Goal: Task Accomplishment & Management: Manage account settings

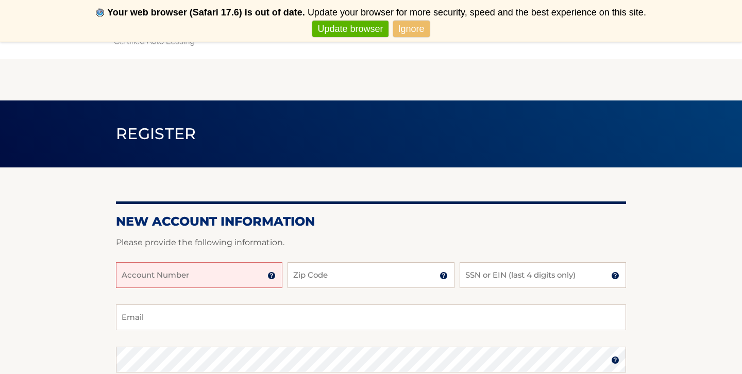
click at [175, 279] on input "Account Number" at bounding box center [199, 275] width 166 height 26
type input "44456027460"
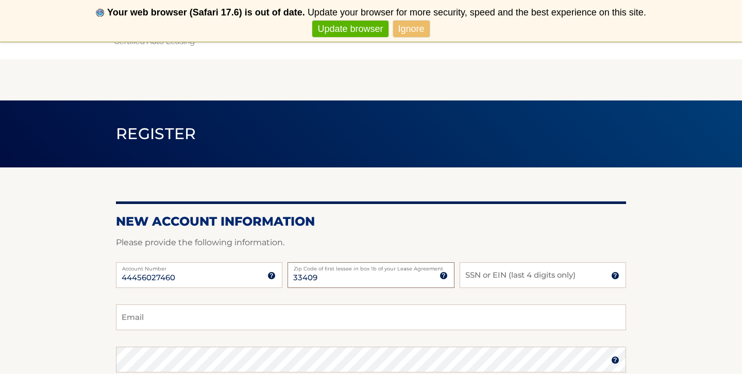
type input "33409"
click at [500, 277] on input "SSN or EIN (last 4 digits only)" at bounding box center [543, 275] width 166 height 26
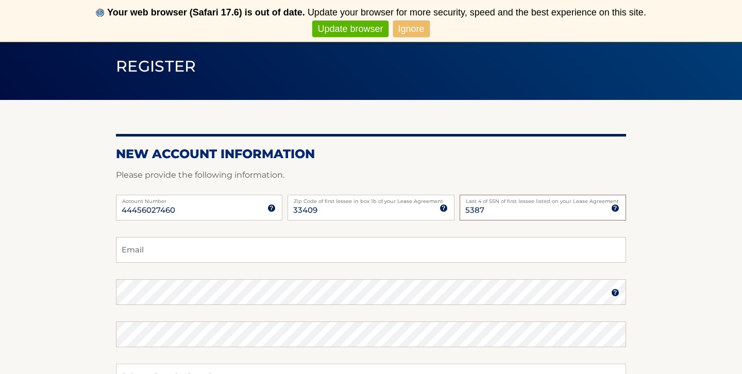
scroll to position [68, 0]
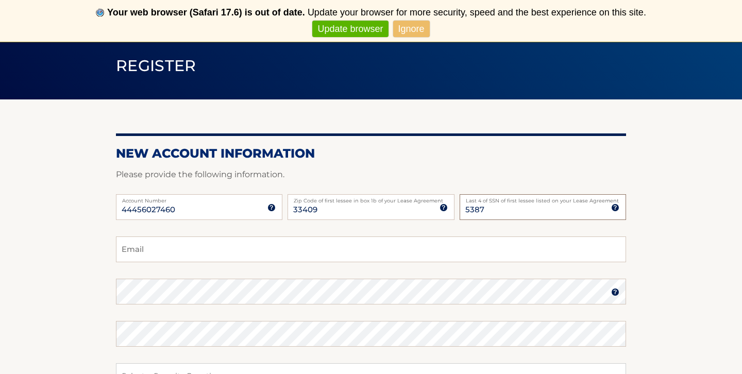
type input "5387"
type input "pnobile340@aol.com"
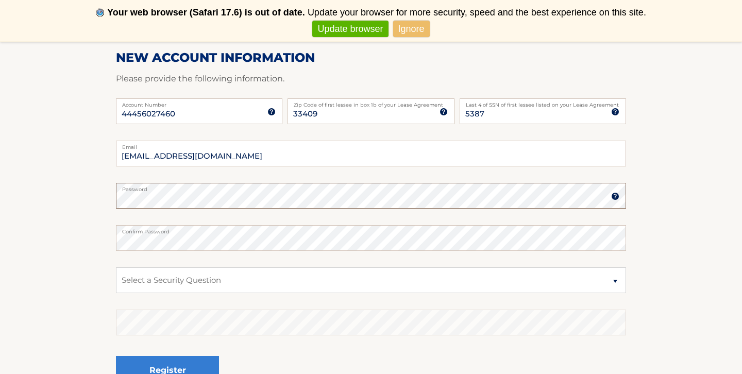
scroll to position [170, 0]
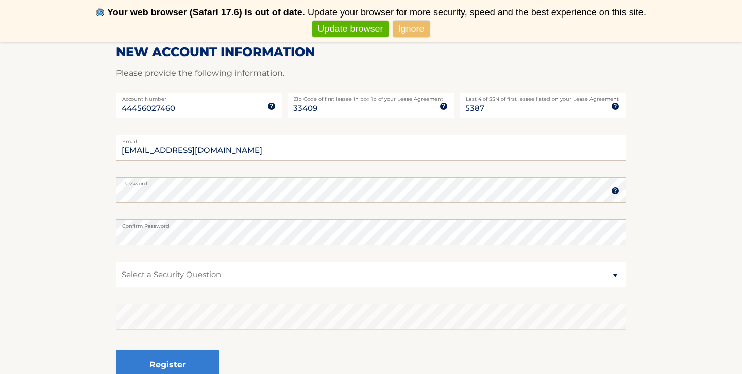
click at [614, 188] on img at bounding box center [615, 191] width 8 height 8
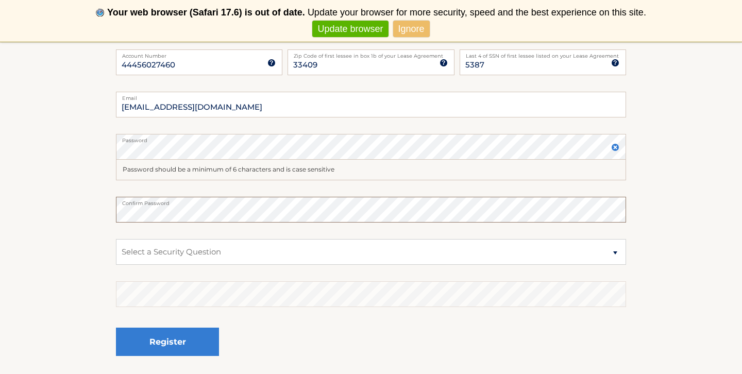
scroll to position [217, 0]
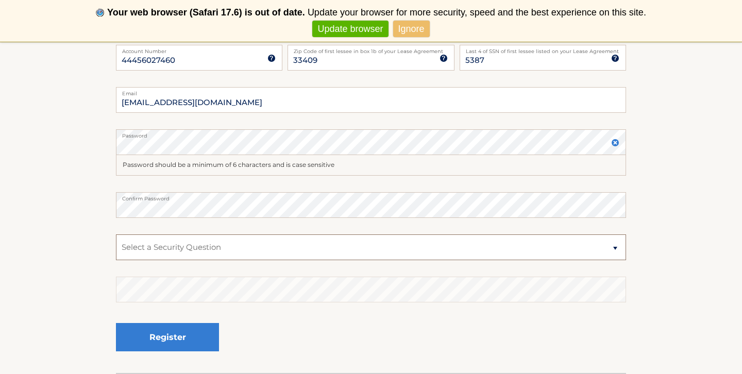
select select "2"
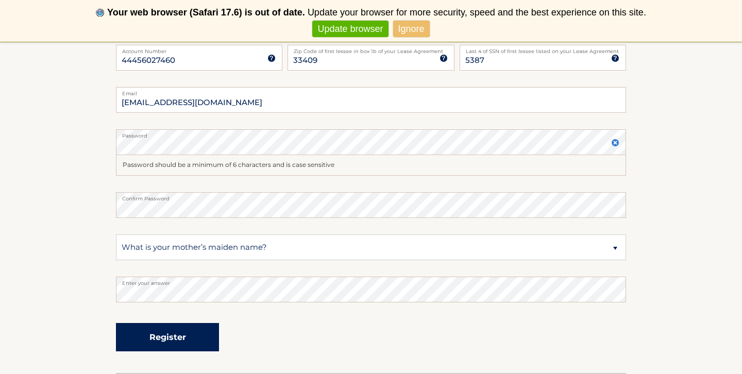
click at [170, 336] on button "Register" at bounding box center [167, 337] width 103 height 28
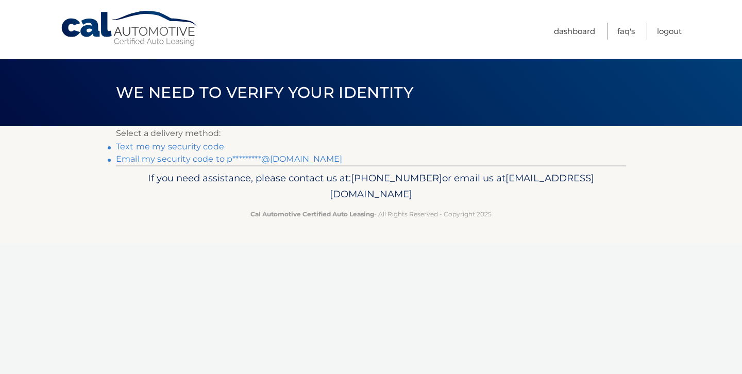
click at [148, 148] on link "Text me my security code" at bounding box center [170, 147] width 108 height 10
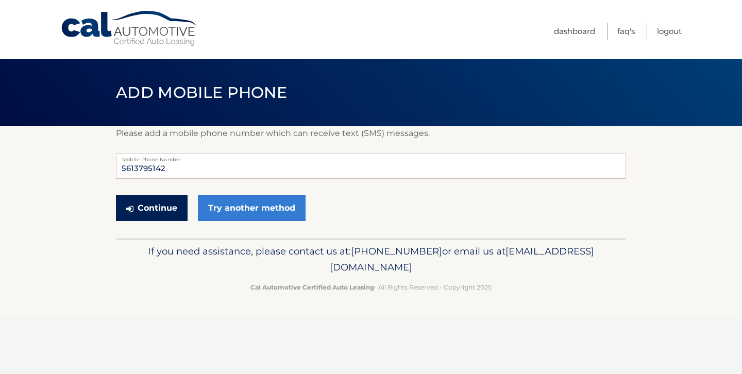
click at [155, 205] on button "Continue" at bounding box center [152, 208] width 72 height 26
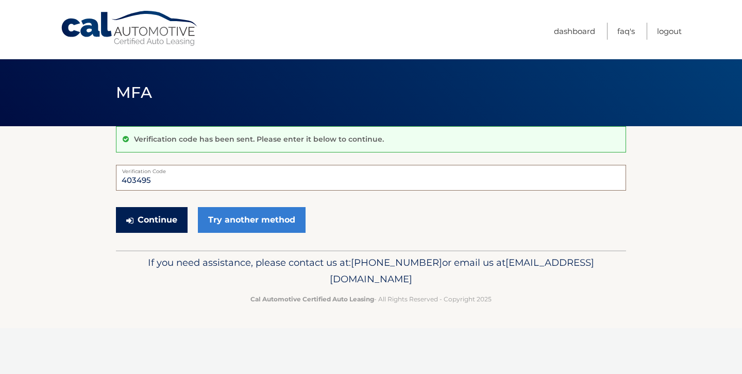
type input "403495"
click at [164, 220] on button "Continue" at bounding box center [152, 220] width 72 height 26
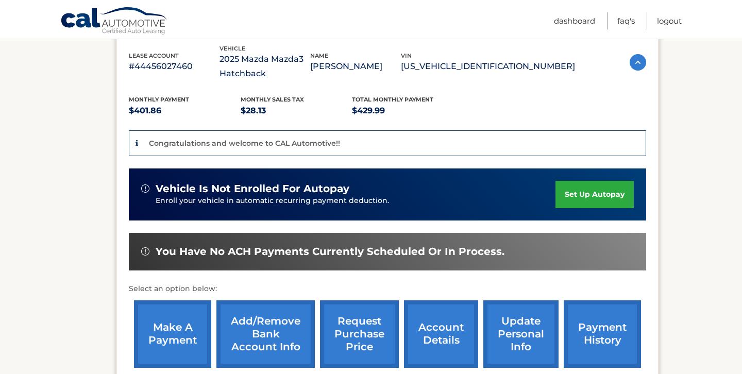
scroll to position [183, 0]
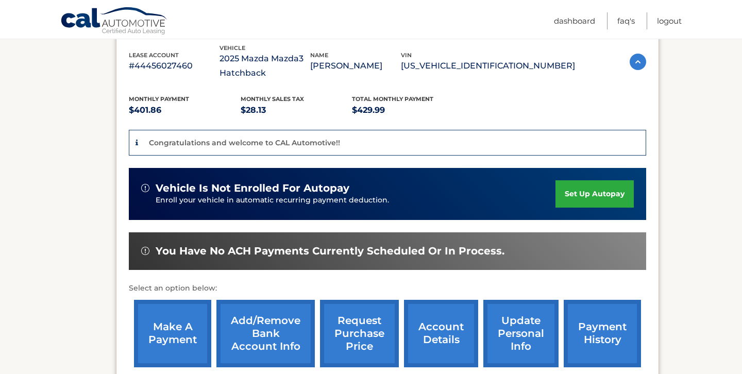
click at [599, 191] on link "set up autopay" at bounding box center [594, 193] width 78 height 27
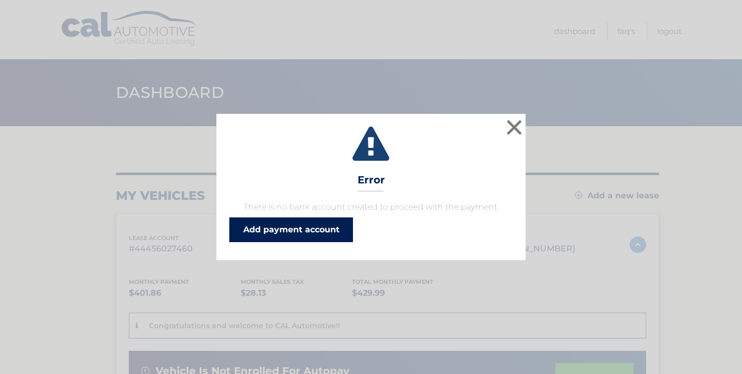
click at [301, 228] on link "Add payment account" at bounding box center [291, 229] width 124 height 25
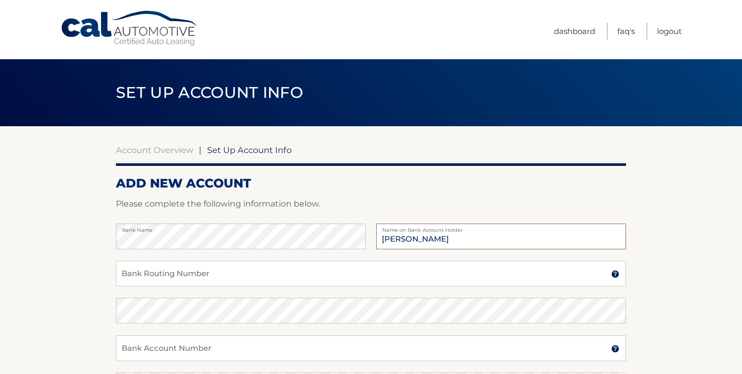
type input "[PERSON_NAME]"
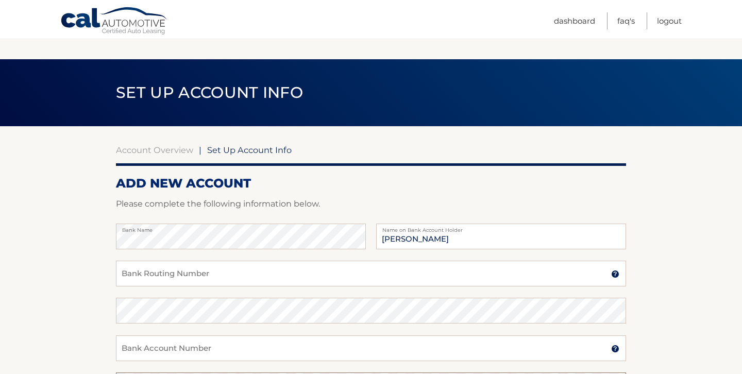
scroll to position [198, 0]
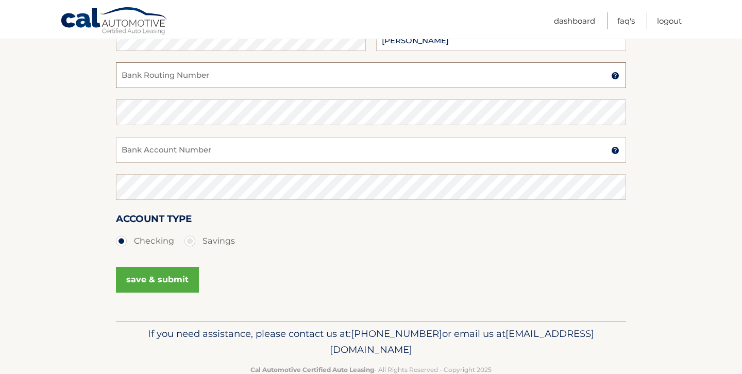
click at [208, 77] on input "Bank Routing Number" at bounding box center [371, 75] width 510 height 26
type input "063100277"
click at [185, 145] on input "Bank Account Number" at bounding box center [371, 150] width 510 height 26
type input "898065555906"
click at [150, 275] on button "save & submit" at bounding box center [157, 280] width 83 height 26
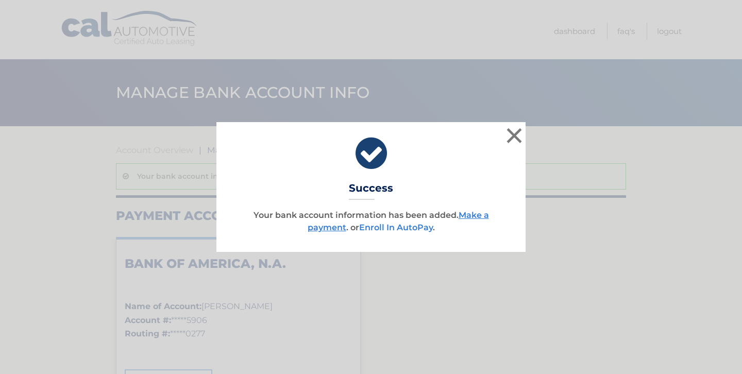
click at [396, 228] on link "Enroll In AutoPay" at bounding box center [396, 228] width 74 height 10
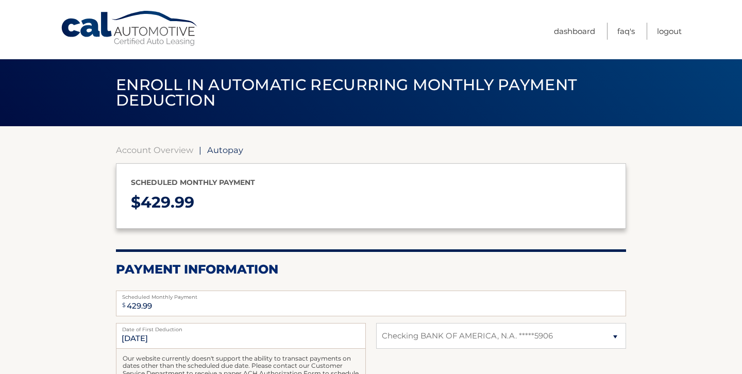
select select "Mzk1ZjU3NTgtMGMzMC00OWE5LWJjZGEtNDRhZTg2MmMyNWRj"
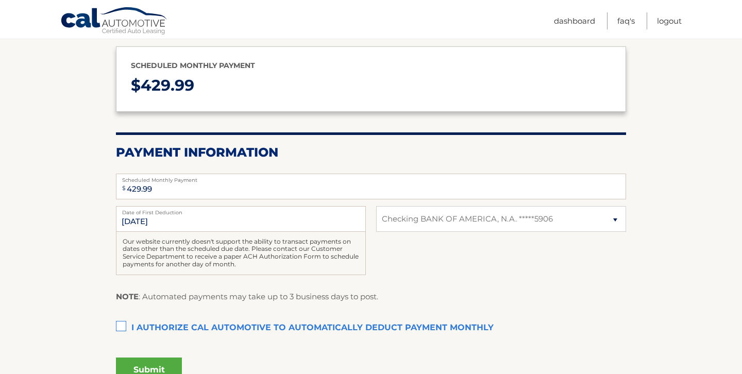
scroll to position [122, 0]
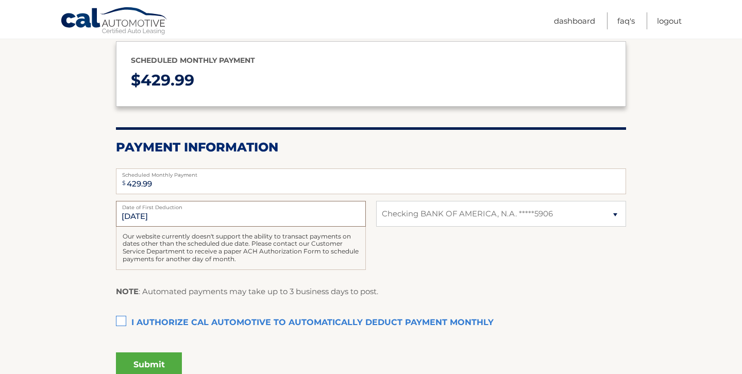
click at [174, 213] on input "10/26/2025" at bounding box center [241, 214] width 250 height 26
click at [154, 212] on input "10/26/2025" at bounding box center [241, 214] width 250 height 26
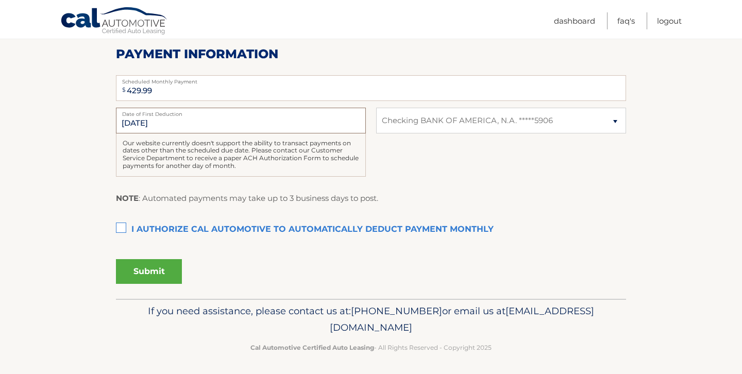
scroll to position [215, 0]
click at [122, 229] on label "I authorize cal automotive to automatically deduct payment monthly This checkbo…" at bounding box center [371, 230] width 510 height 21
click at [0, 0] on input "I authorize cal automotive to automatically deduct payment monthly This checkbo…" at bounding box center [0, 0] width 0 height 0
click at [145, 273] on button "Submit" at bounding box center [149, 272] width 66 height 25
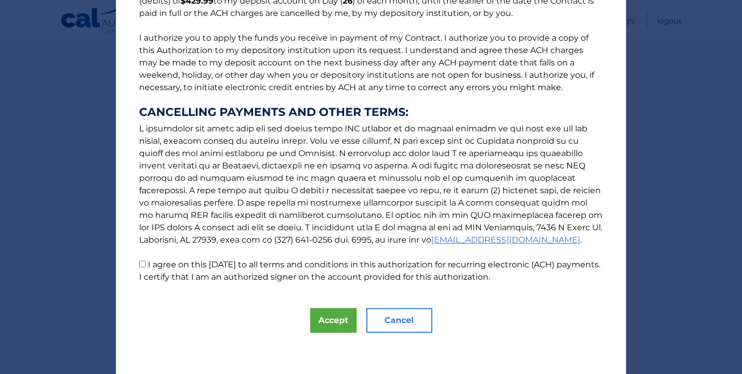
scroll to position [113, 0]
click at [329, 319] on button "Accept" at bounding box center [333, 320] width 46 height 25
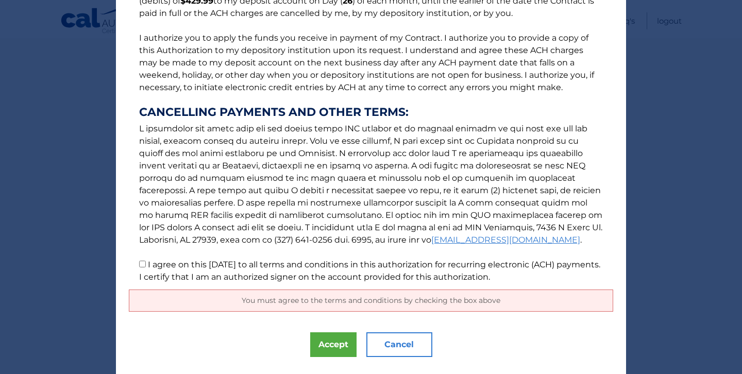
click at [142, 264] on input "I agree on this 10/14/2025 to all terms and conditions in this authorization fo…" at bounding box center [142, 264] width 7 height 7
checkbox input "true"
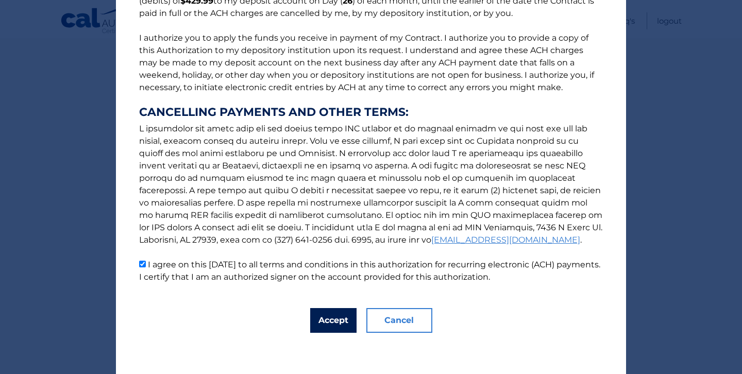
click at [326, 319] on button "Accept" at bounding box center [333, 320] width 46 height 25
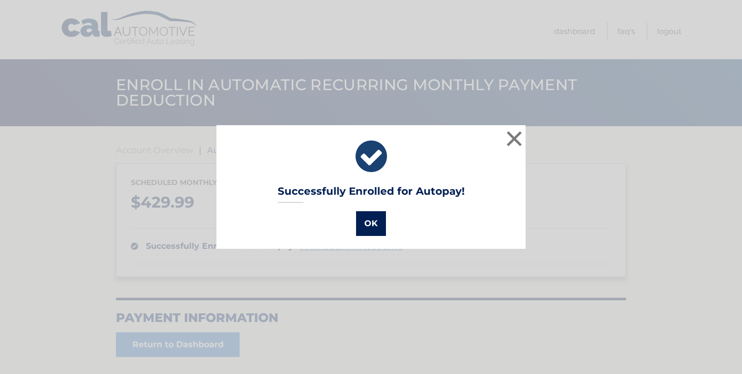
click at [369, 223] on button "OK" at bounding box center [371, 223] width 30 height 25
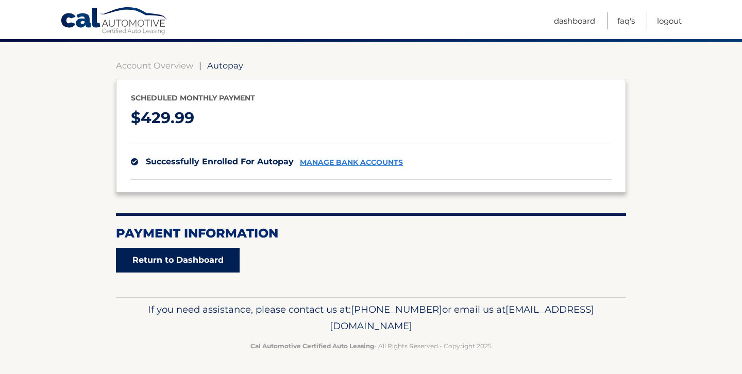
scroll to position [84, 0]
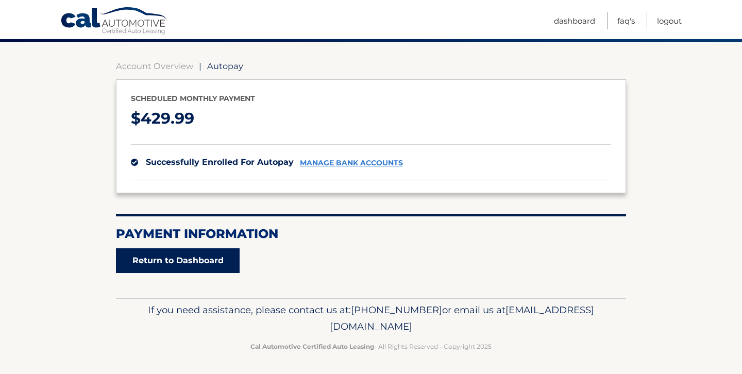
click at [172, 256] on link "Return to Dashboard" at bounding box center [178, 260] width 124 height 25
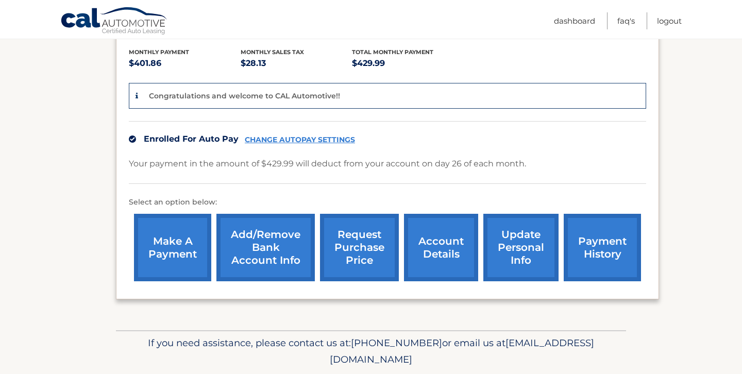
scroll to position [246, 0]
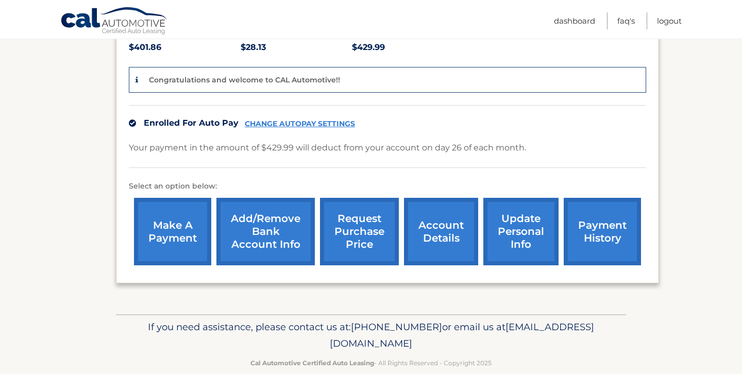
click at [439, 234] on link "account details" at bounding box center [441, 231] width 74 height 67
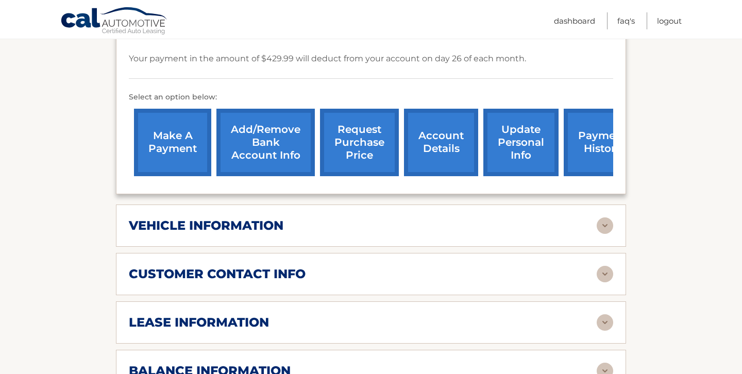
scroll to position [325, 0]
click at [586, 143] on link "payment history" at bounding box center [602, 142] width 77 height 67
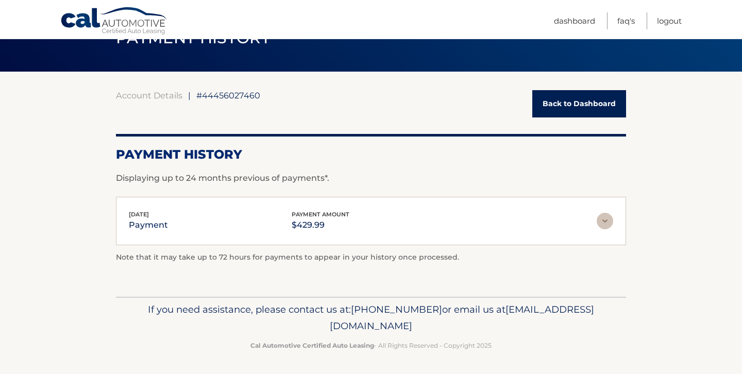
scroll to position [54, 0]
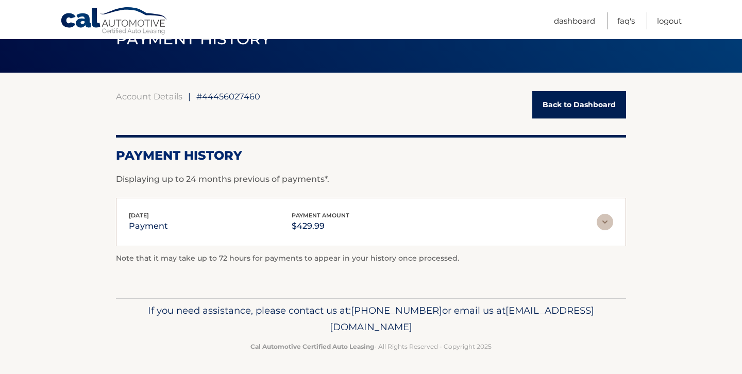
click at [566, 97] on link "Back to Dashboard" at bounding box center [579, 104] width 94 height 27
click at [578, 104] on link "Back to Dashboard" at bounding box center [579, 104] width 94 height 27
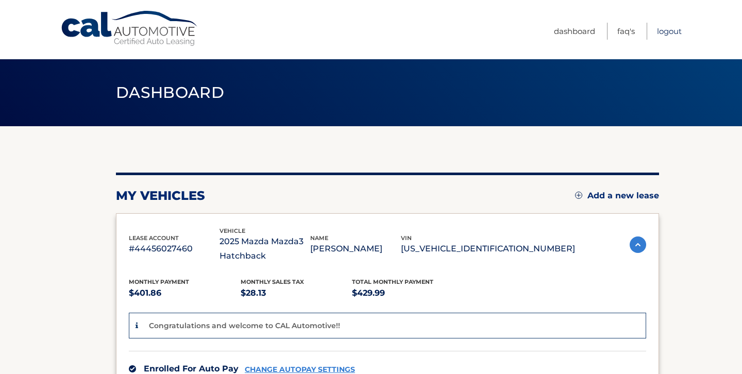
click at [669, 32] on link "Logout" at bounding box center [669, 31] width 25 height 17
